Goal: Information Seeking & Learning: Find specific fact

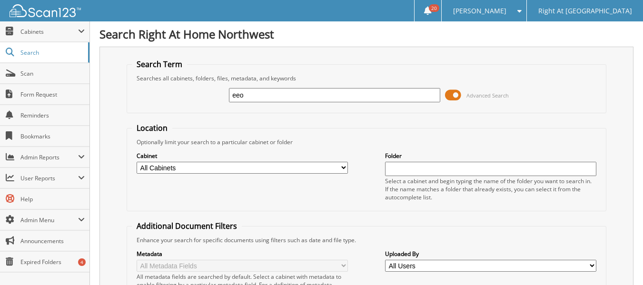
type input "eeo"
click at [321, 166] on select "All Cabinets Caregiver Client Inactive Caregivers Archive Inactive Client Archi…" at bounding box center [242, 168] width 211 height 12
select select "36855"
click at [137, 162] on select "All Cabinets Caregiver Client Inactive Caregivers Archive Inactive Client Archi…" at bounding box center [242, 168] width 211 height 12
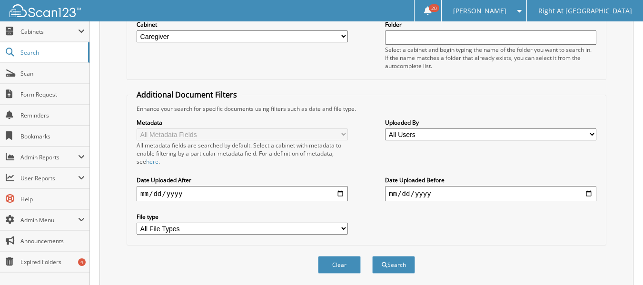
scroll to position [163, 0]
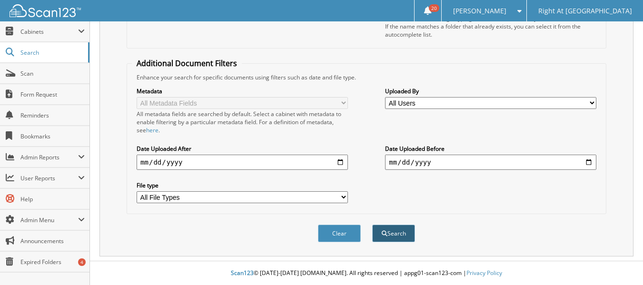
click at [385, 237] on button "Search" at bounding box center [393, 234] width 43 height 18
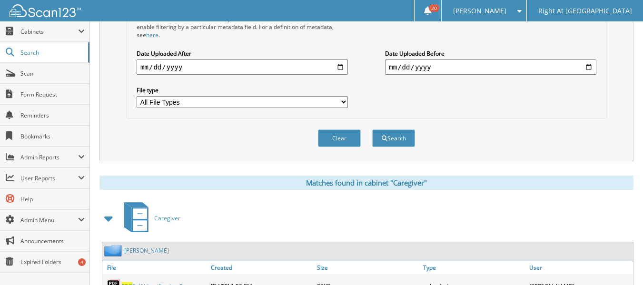
scroll to position [114, 0]
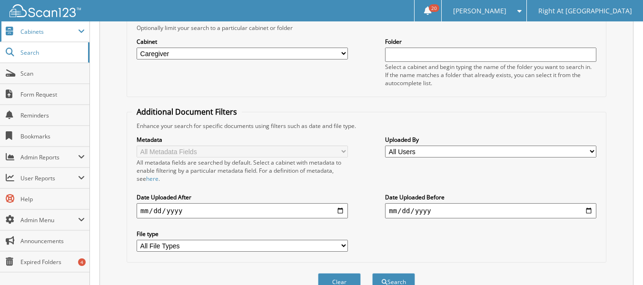
click at [48, 37] on span "Cabinets" at bounding box center [45, 31] width 90 height 20
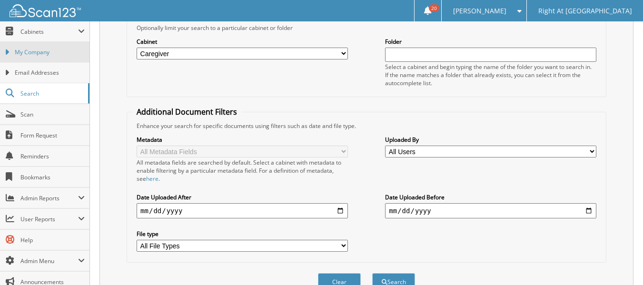
click at [44, 50] on span "My Company" at bounding box center [50, 52] width 70 height 9
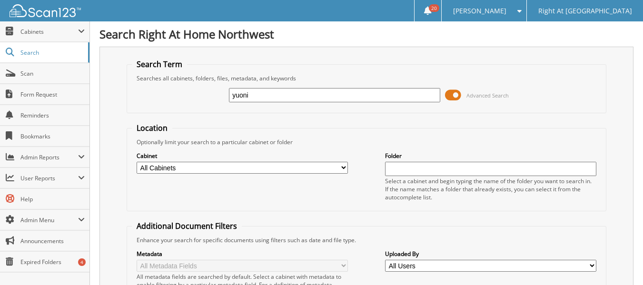
type input "yuoni"
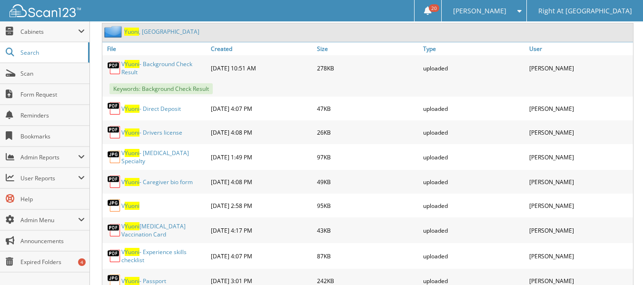
scroll to position [429, 0]
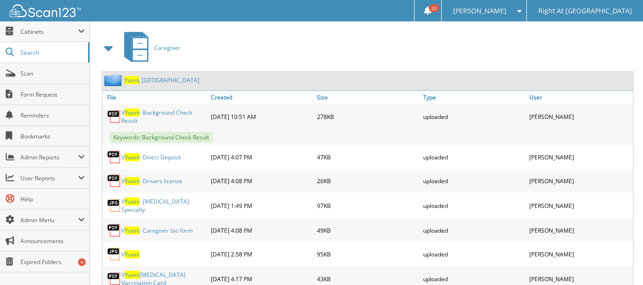
click at [154, 82] on link "Yuoni , Victoria" at bounding box center [161, 80] width 75 height 8
